Goal: Transaction & Acquisition: Book appointment/travel/reservation

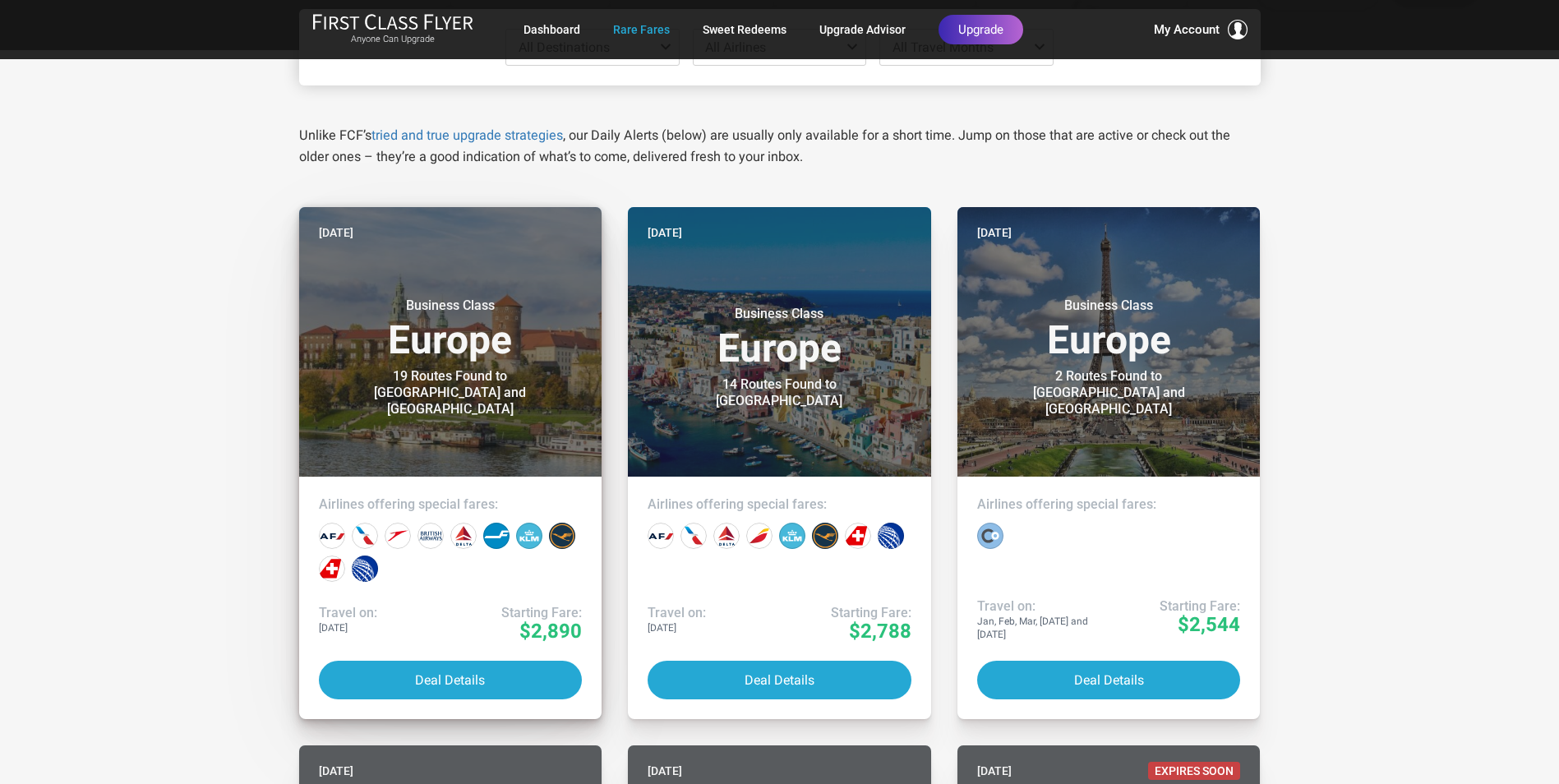
scroll to position [247, 0]
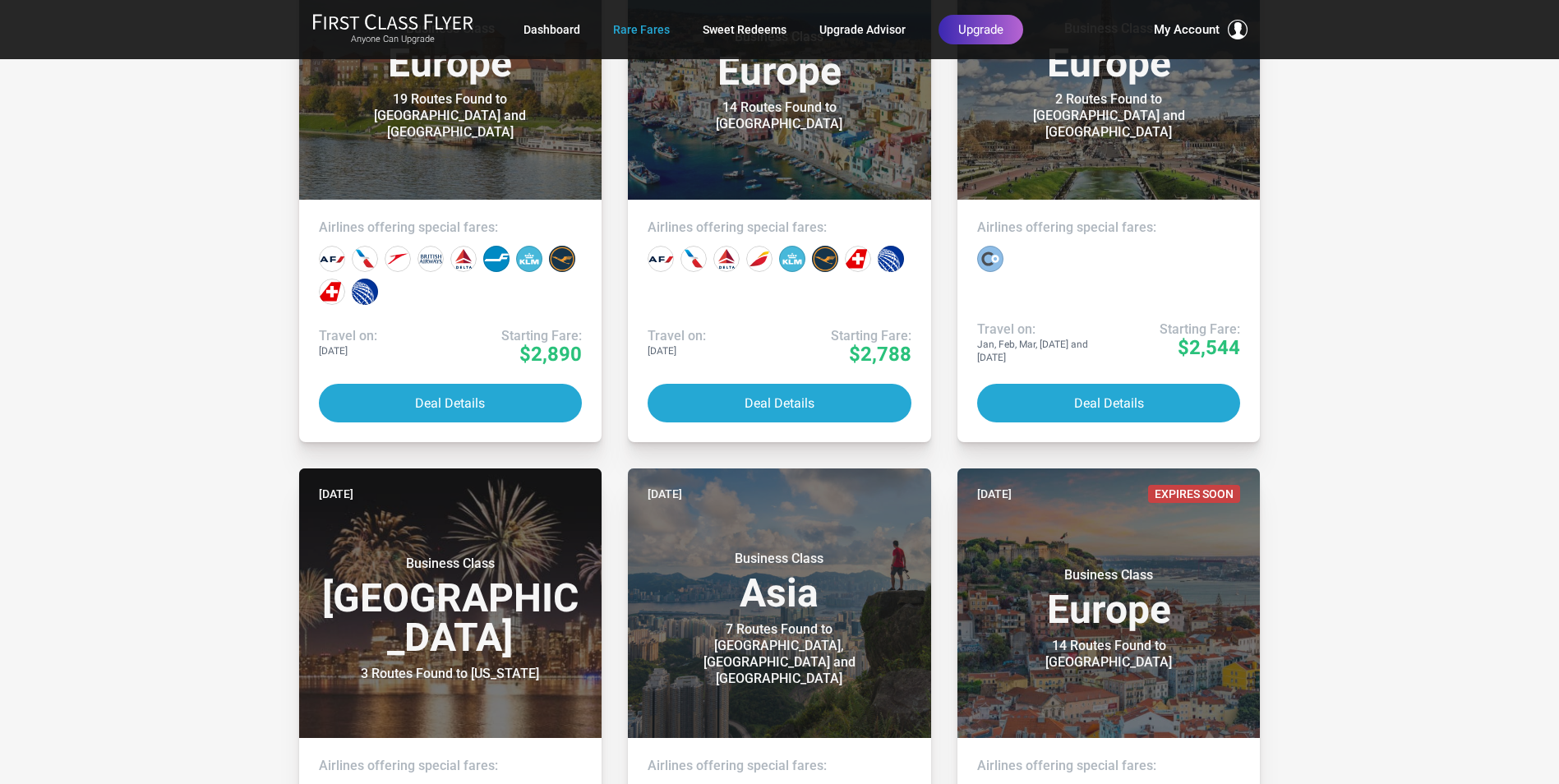
scroll to position [493, 0]
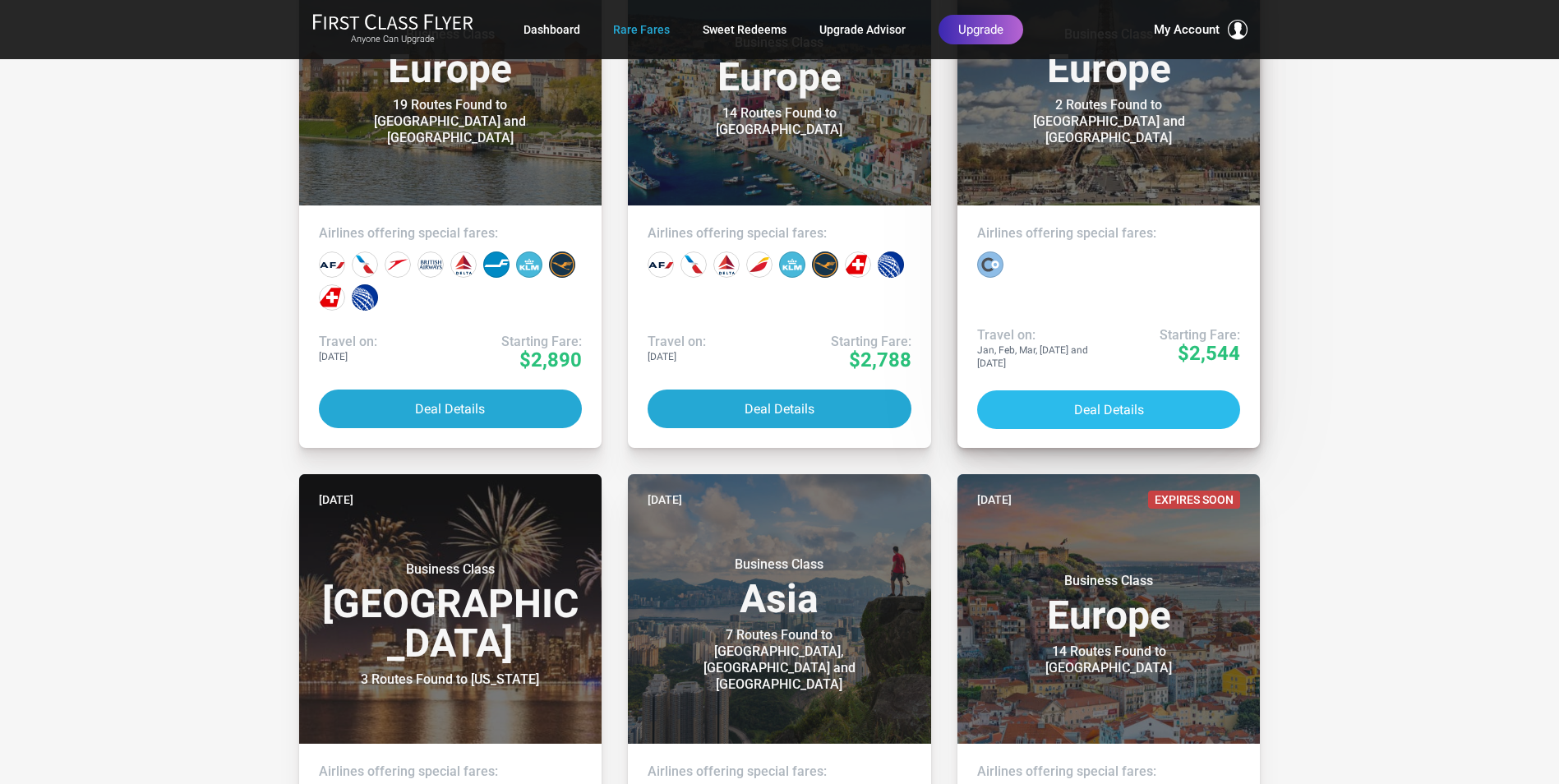
click at [1068, 400] on button "Deal Details" at bounding box center [1109, 409] width 264 height 39
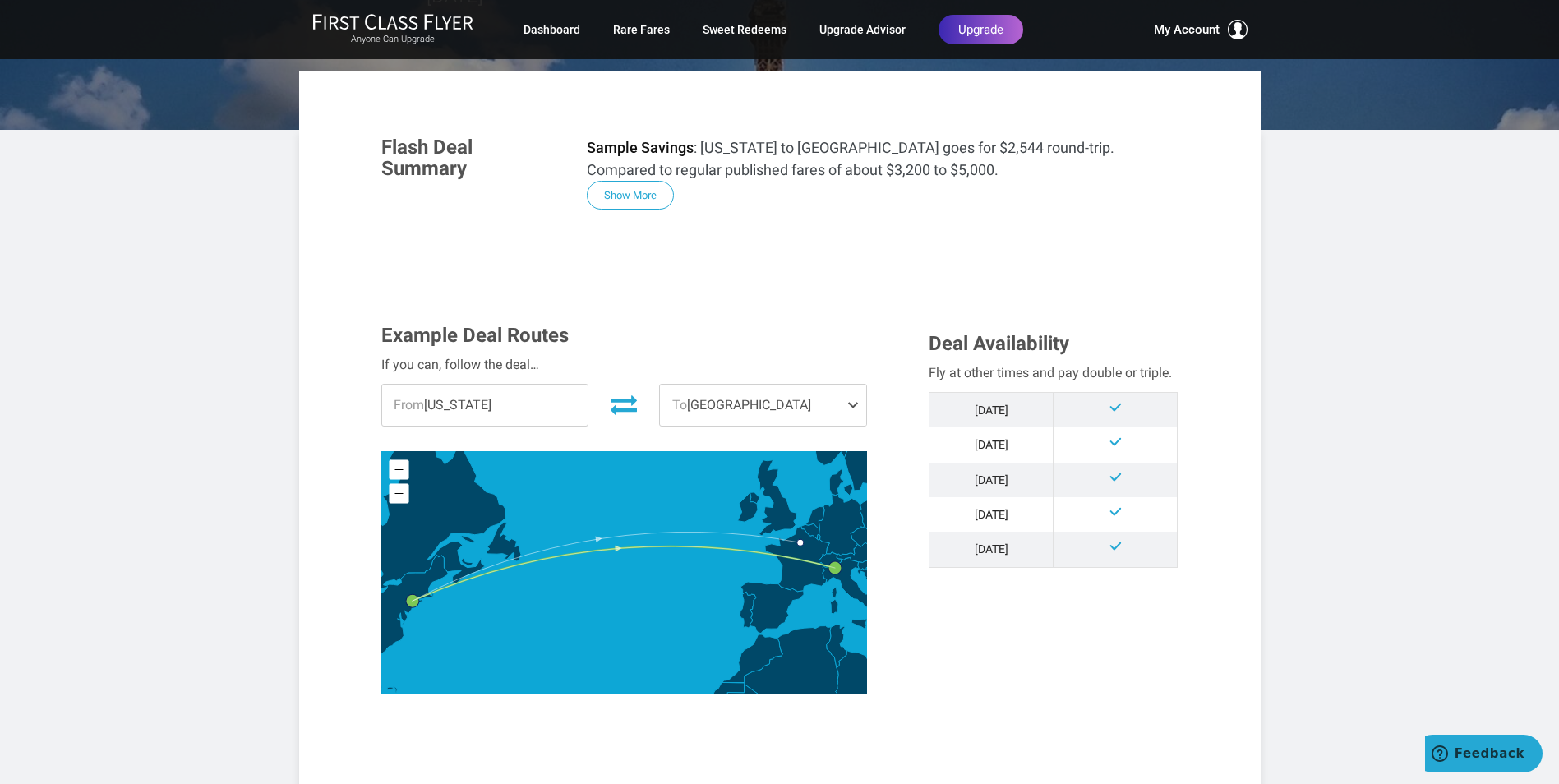
scroll to position [328, 0]
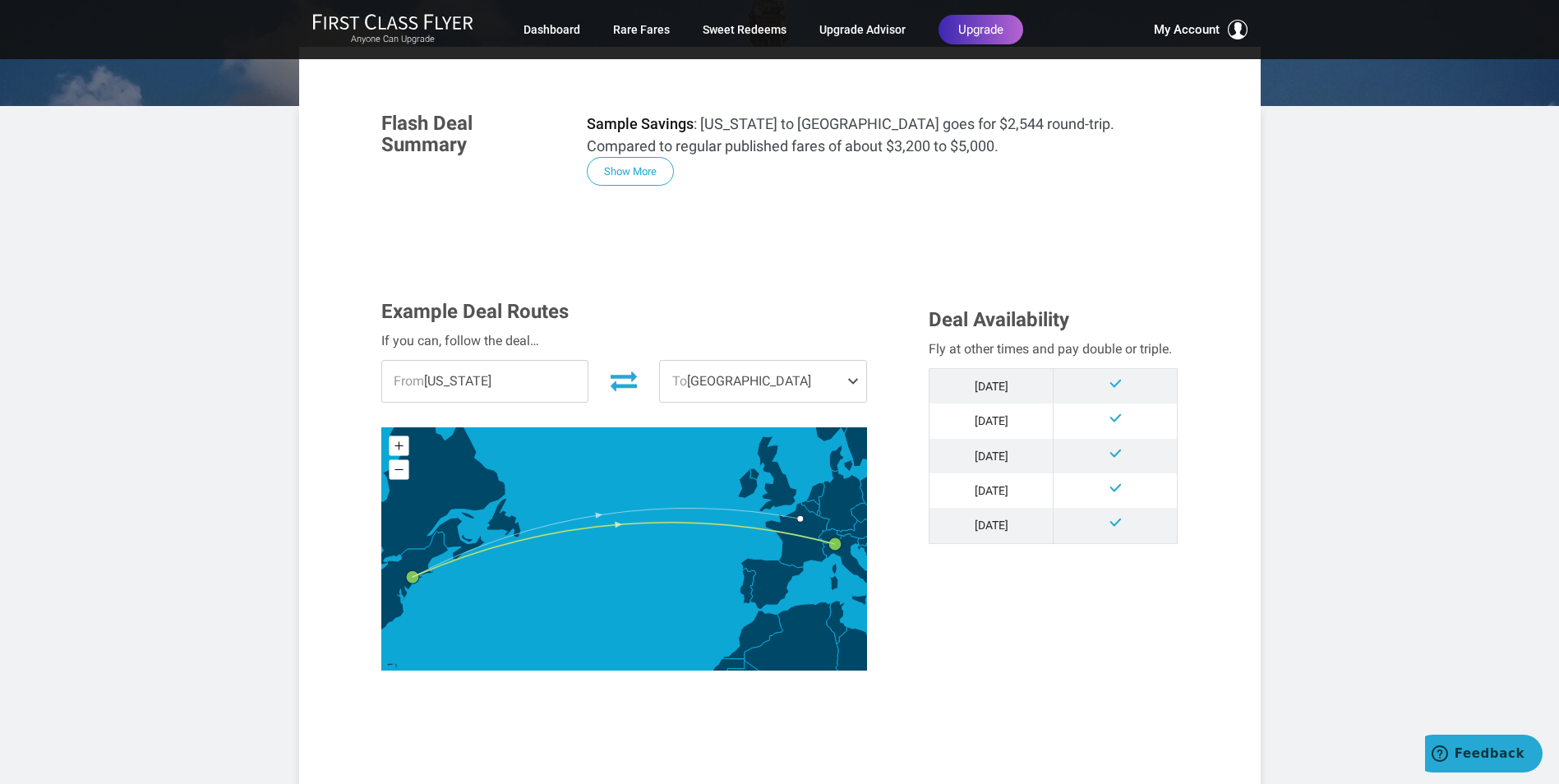
click at [779, 360] on span "To [GEOGRAPHIC_DATA]" at bounding box center [763, 381] width 206 height 41
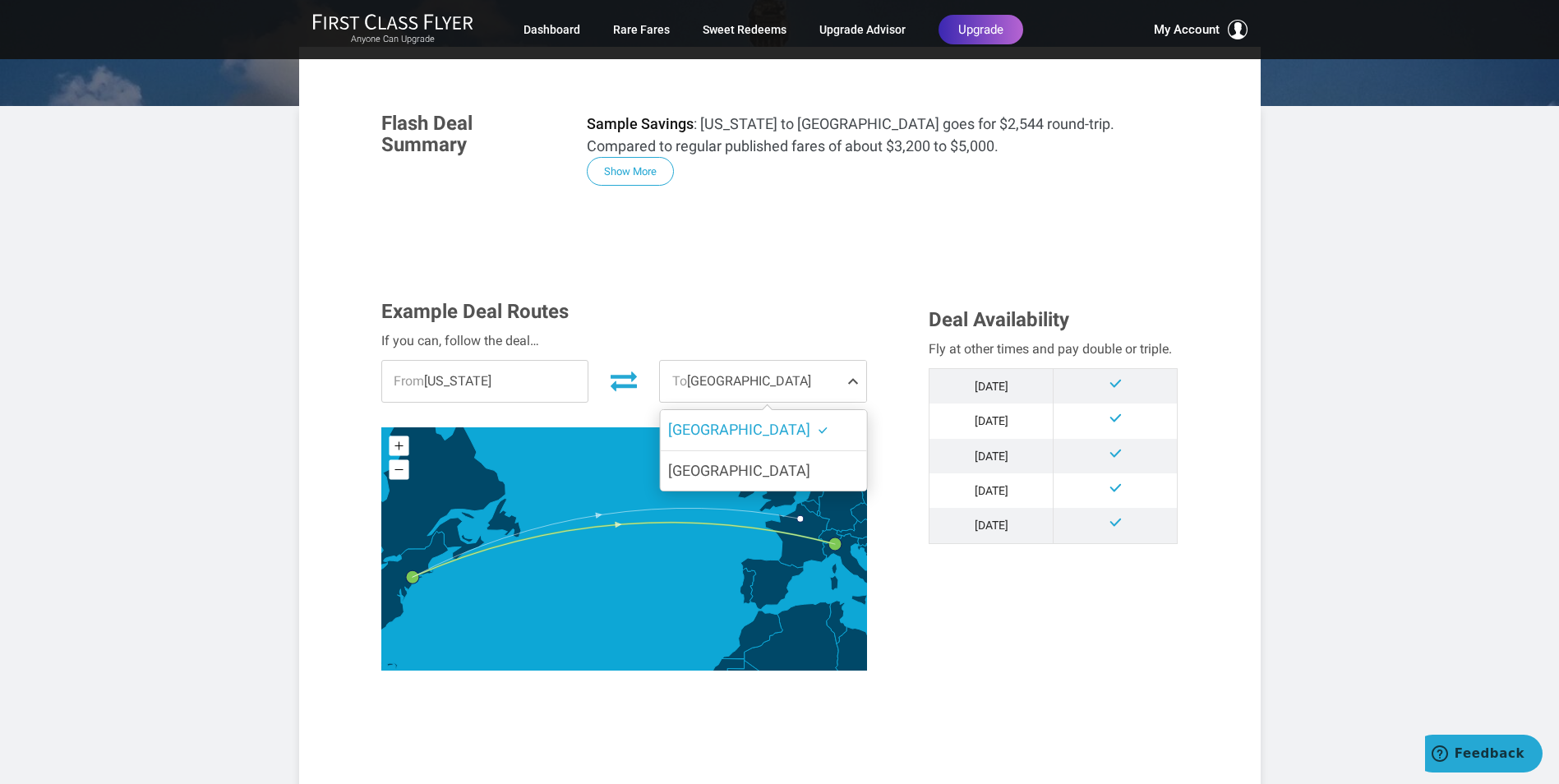
click at [779, 360] on span "To [GEOGRAPHIC_DATA]" at bounding box center [763, 381] width 206 height 41
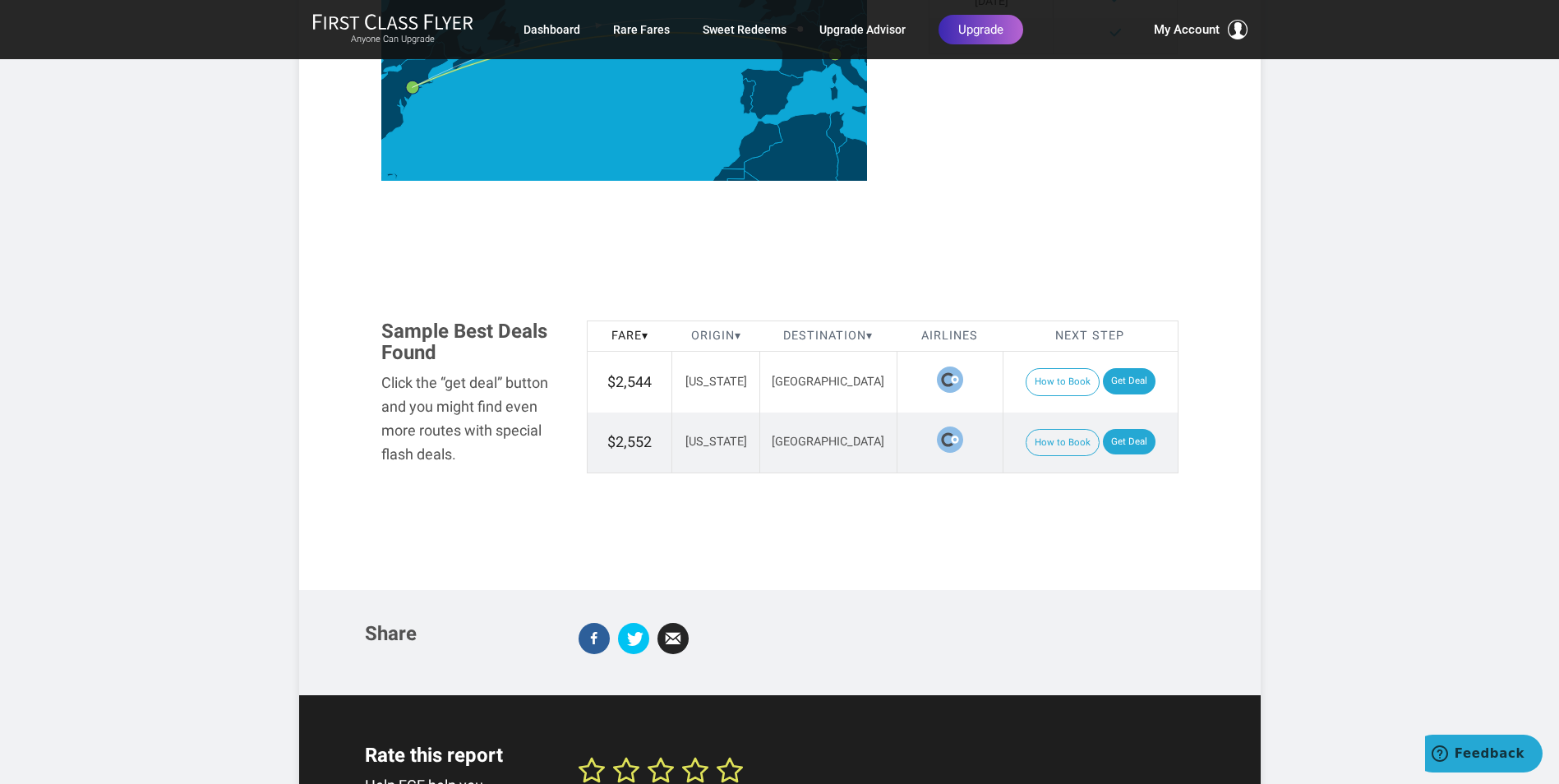
scroll to position [822, 0]
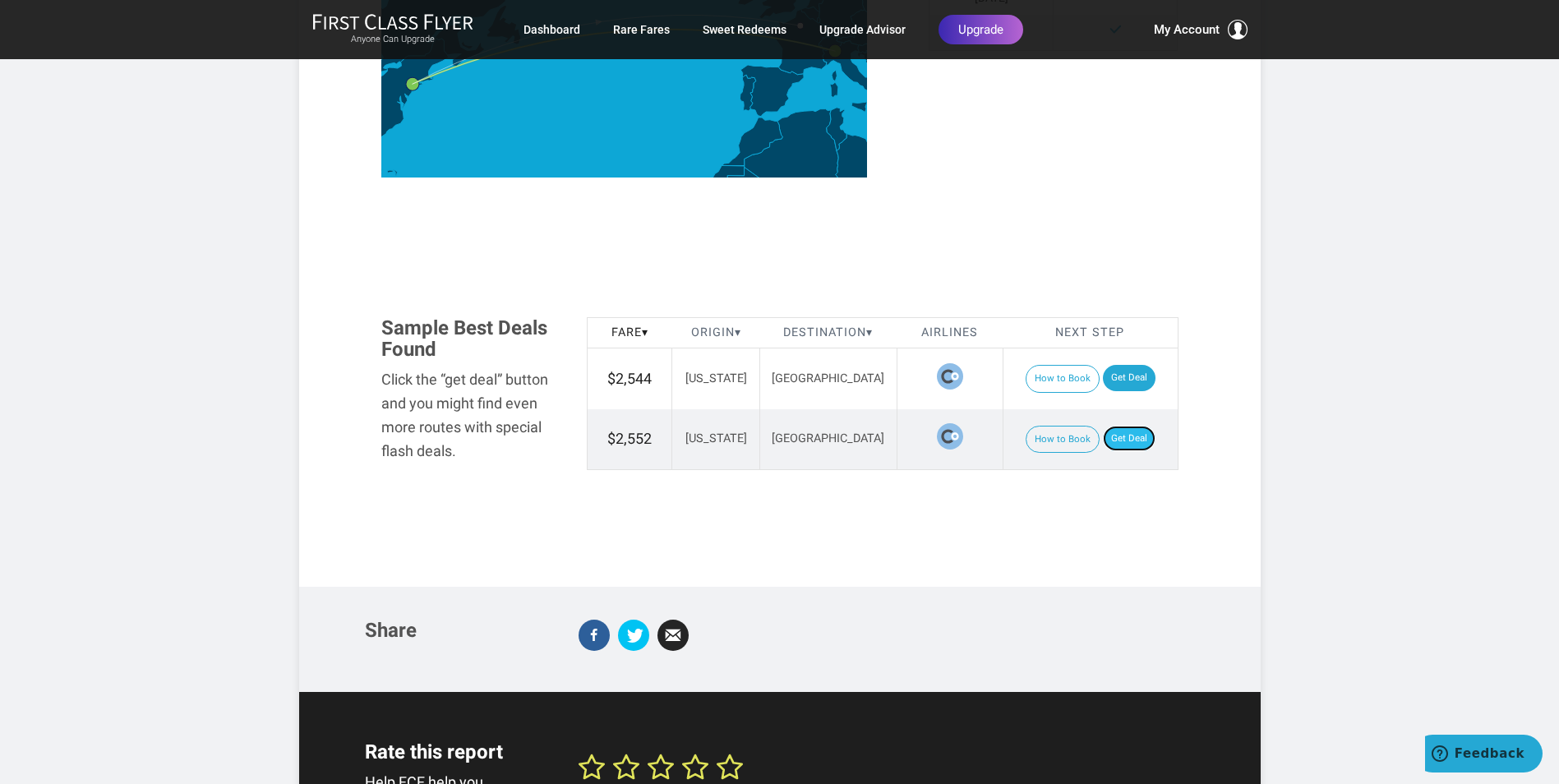
click at [1120, 425] on link "Get Deal" at bounding box center [1129, 439] width 53 height 26
